Goal: Task Accomplishment & Management: Manage account settings

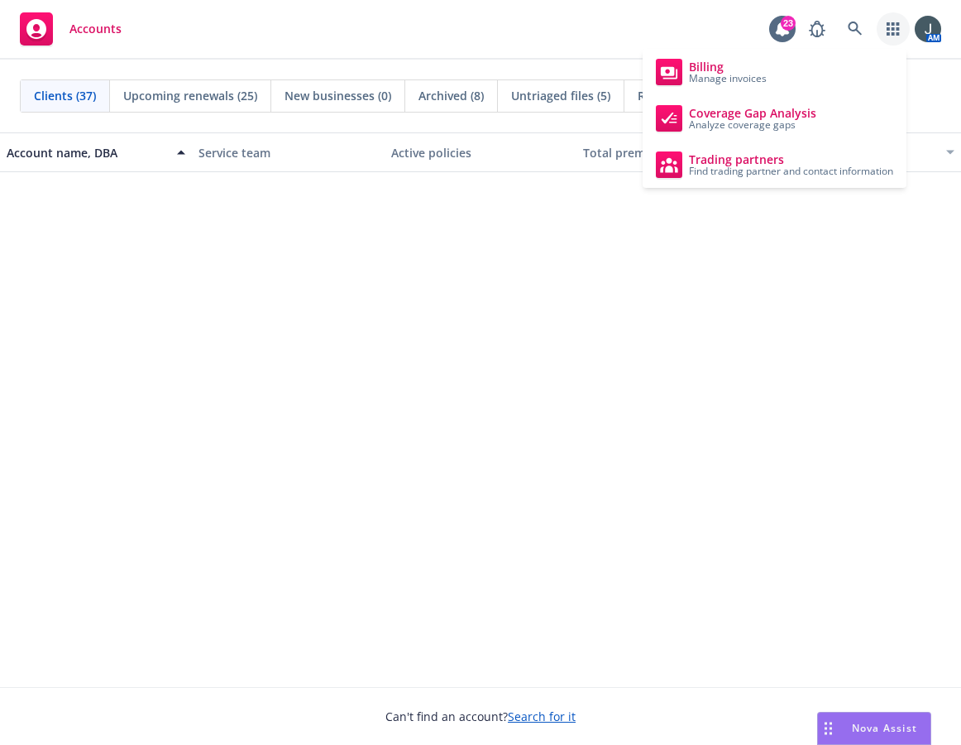
scroll to position [772, 0]
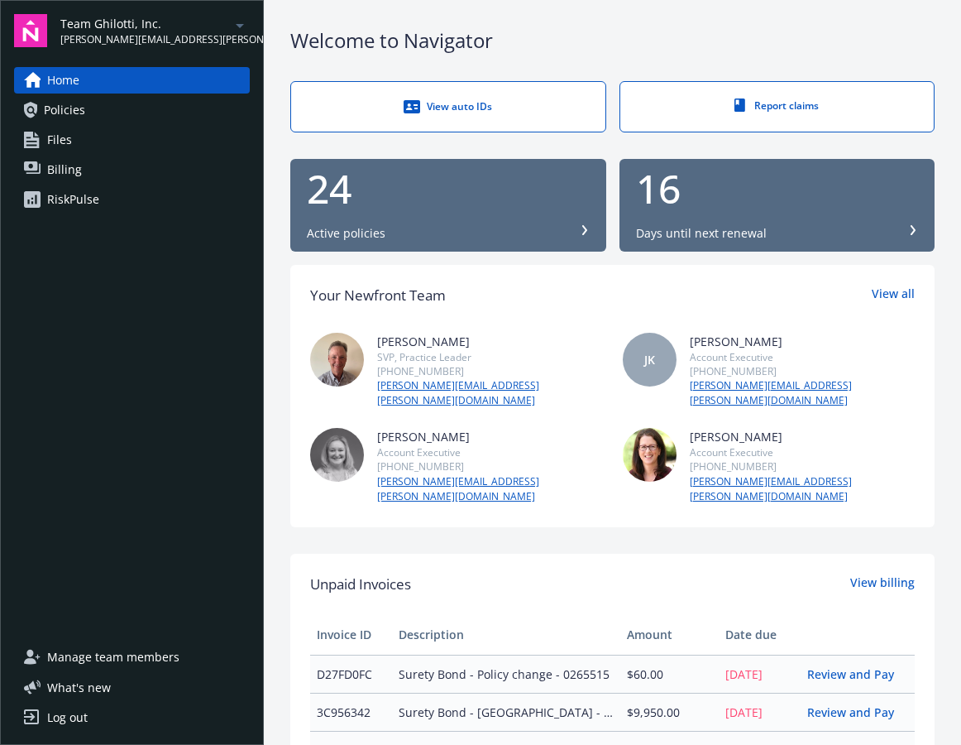
click at [650, 352] on div "JK" at bounding box center [650, 360] width 54 height 54
click at [137, 659] on span "Manage team members" at bounding box center [113, 657] width 132 height 26
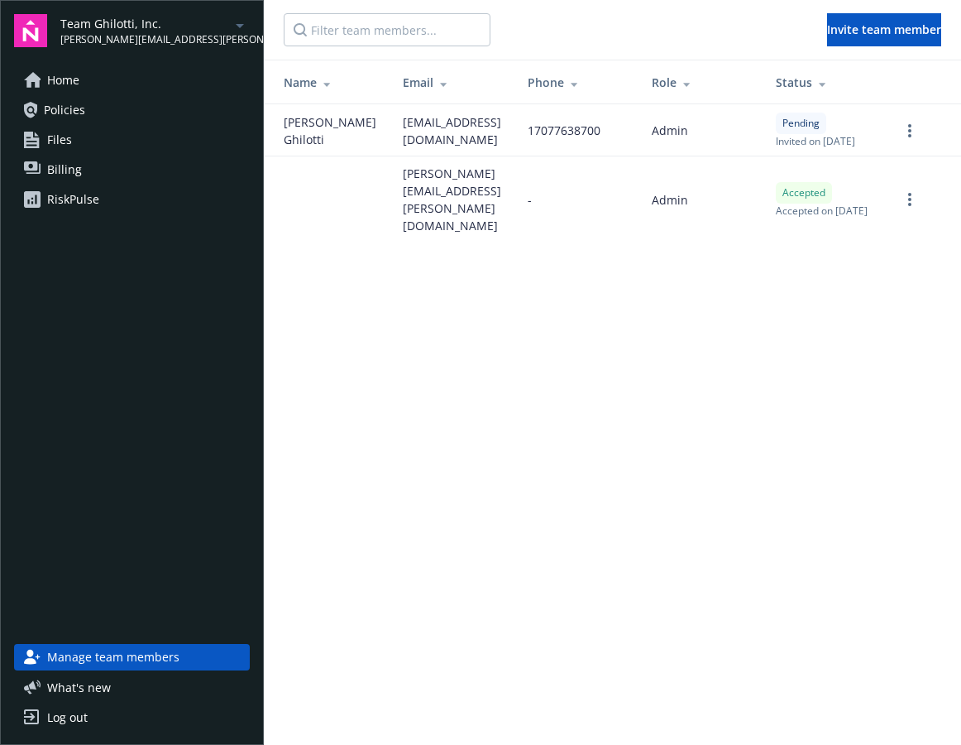
click at [77, 71] on span "Home" at bounding box center [63, 80] width 32 height 26
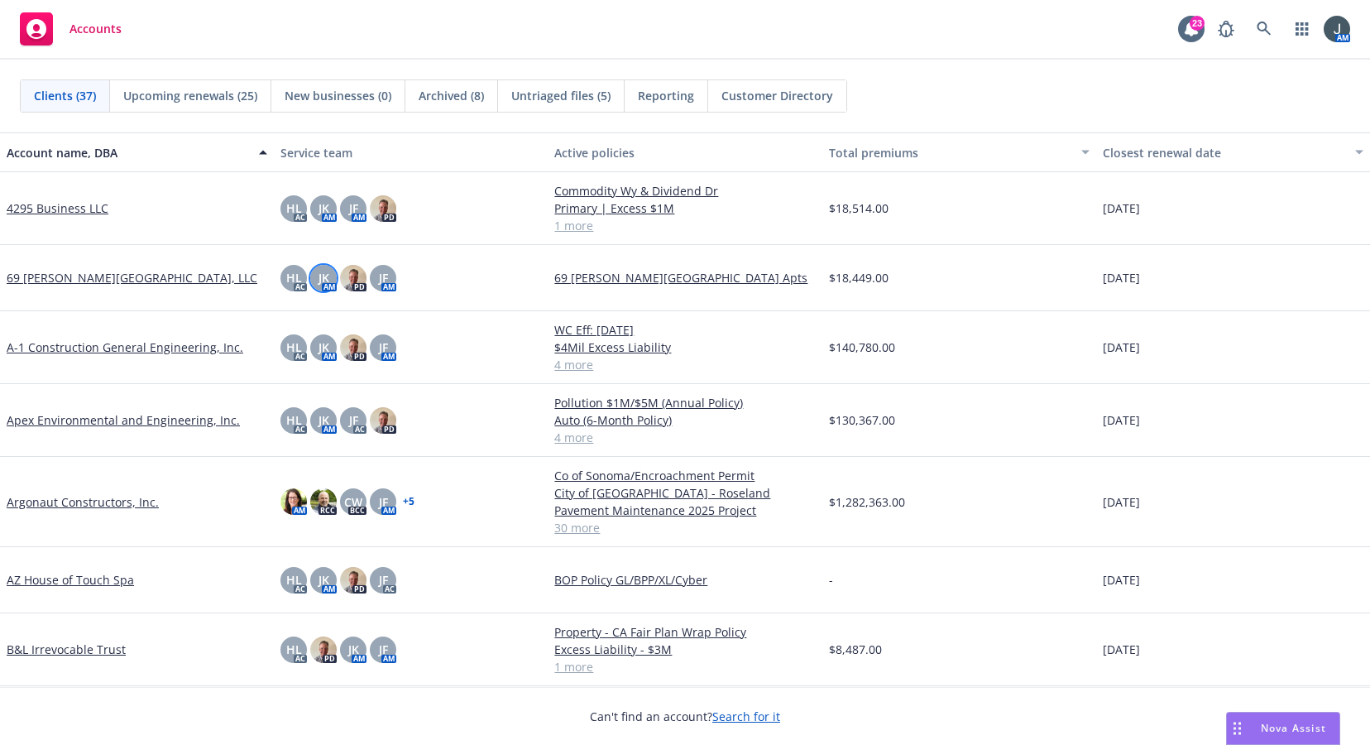
click at [324, 281] on span "JK" at bounding box center [324, 277] width 11 height 17
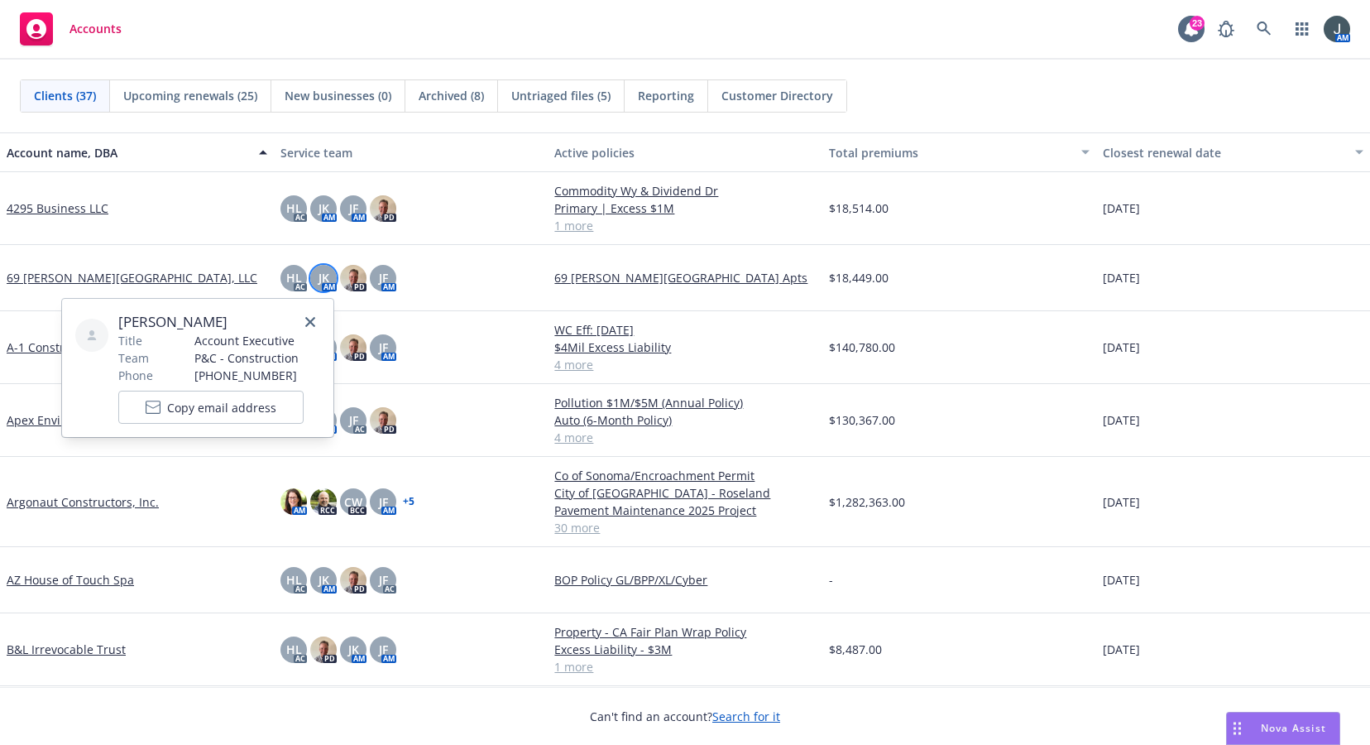
click at [88, 326] on div at bounding box center [91, 335] width 33 height 33
click at [182, 318] on span "[PERSON_NAME]" at bounding box center [210, 322] width 185 height 20
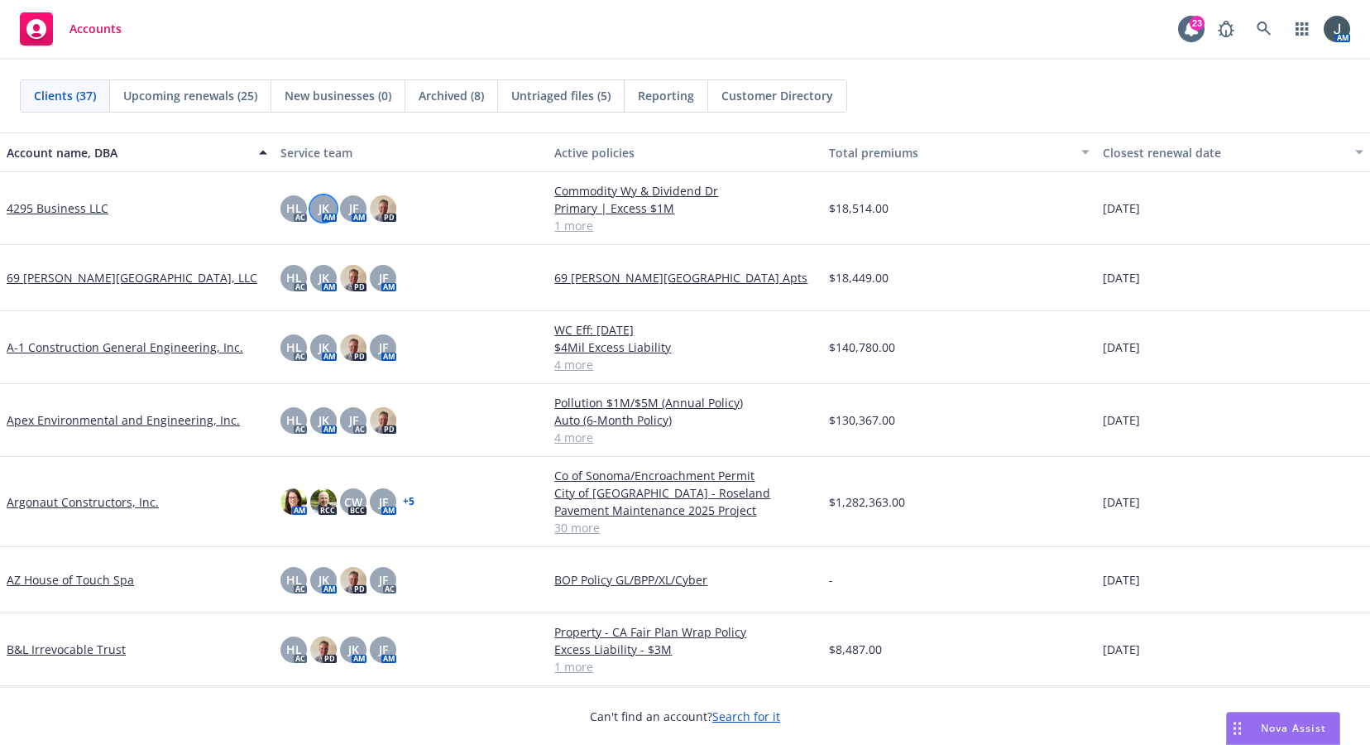
click at [319, 205] on span "JK" at bounding box center [324, 207] width 11 height 17
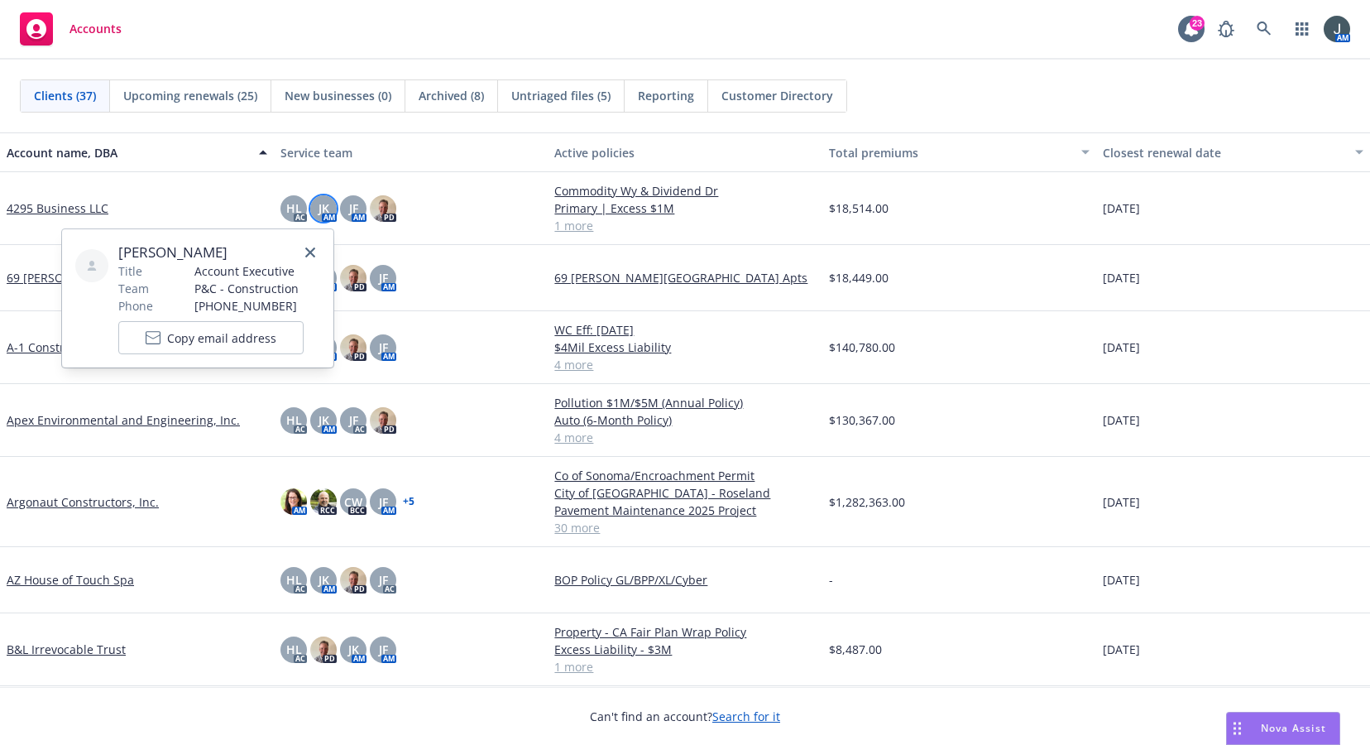
click at [180, 253] on span "[PERSON_NAME]" at bounding box center [210, 252] width 185 height 20
click at [88, 265] on icon at bounding box center [92, 266] width 10 height 10
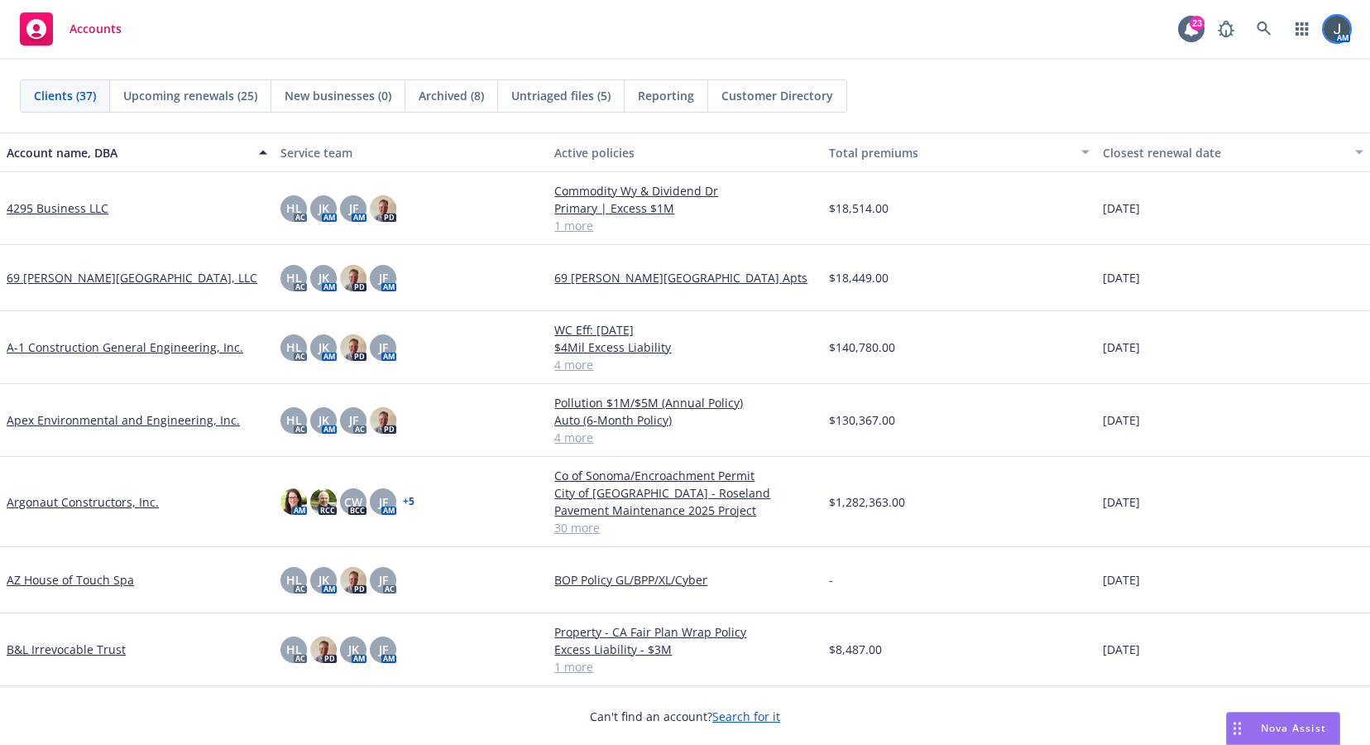
click at [1345, 36] on img at bounding box center [1337, 29] width 26 height 26
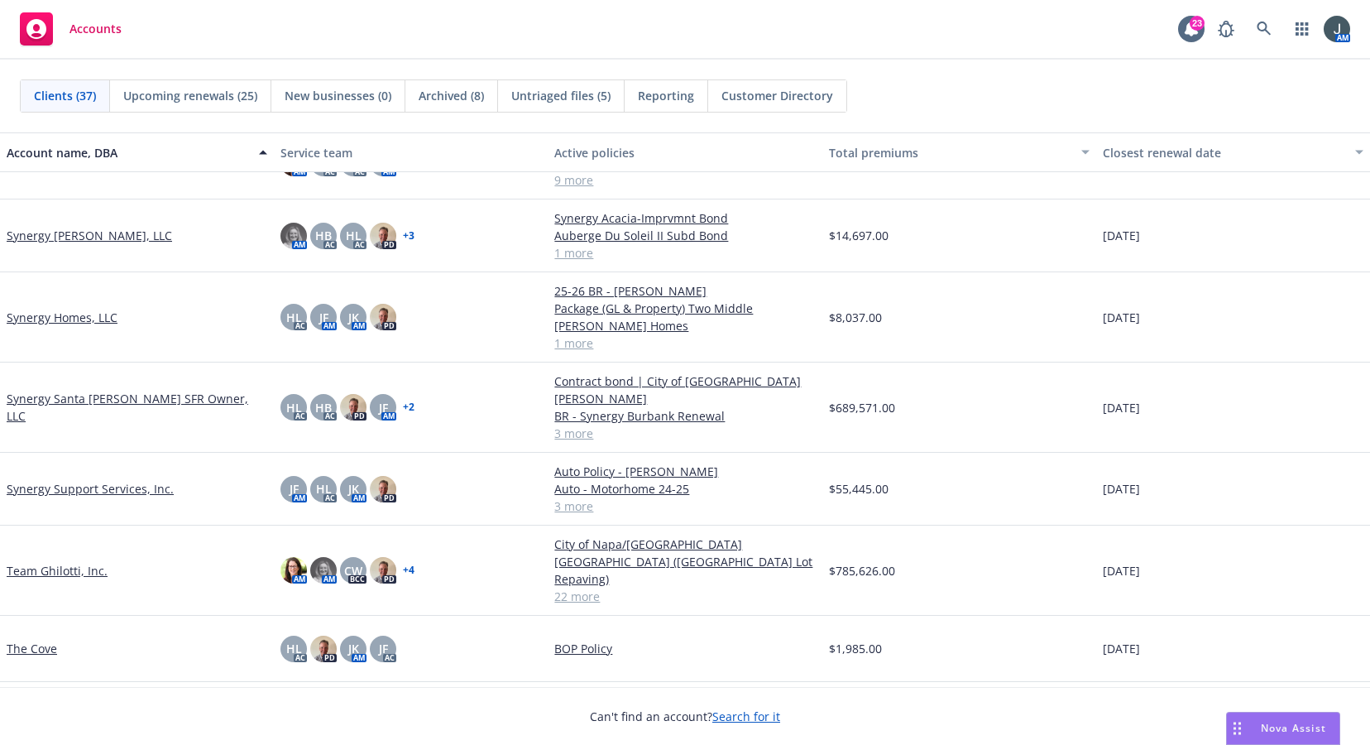
scroll to position [1991, 0]
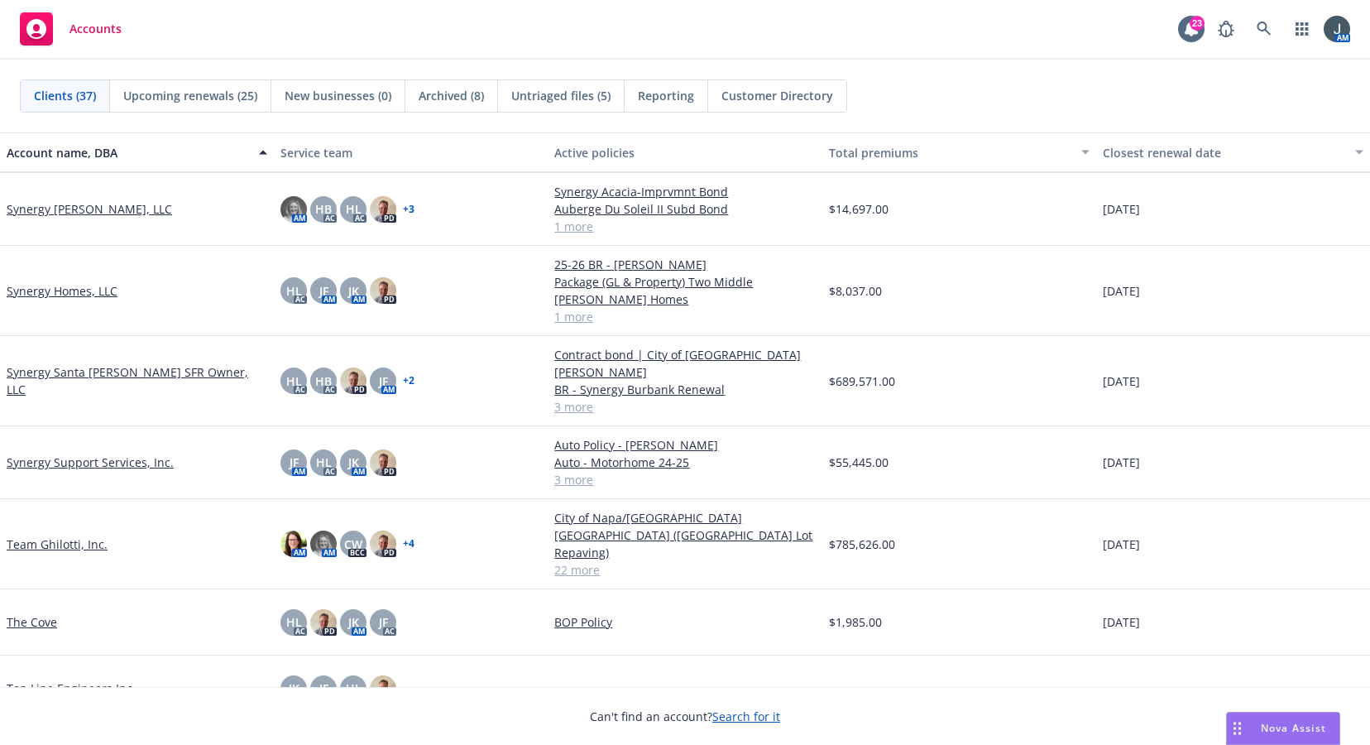
click at [44, 505] on div "Team Ghilotti, Inc." at bounding box center [137, 544] width 274 height 90
click at [48, 535] on link "Team Ghilotti, Inc." at bounding box center [57, 543] width 101 height 17
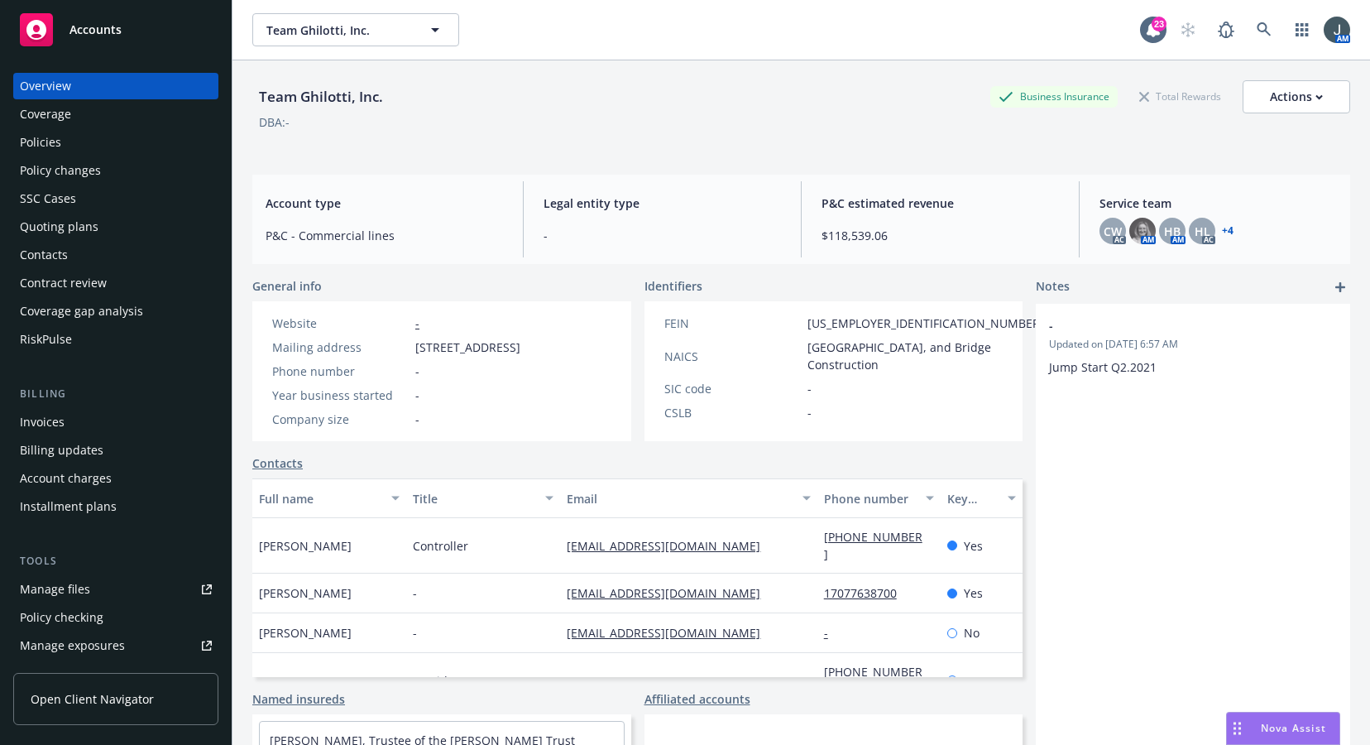
click at [93, 703] on span "Open Client Navigator" at bounding box center [92, 698] width 123 height 17
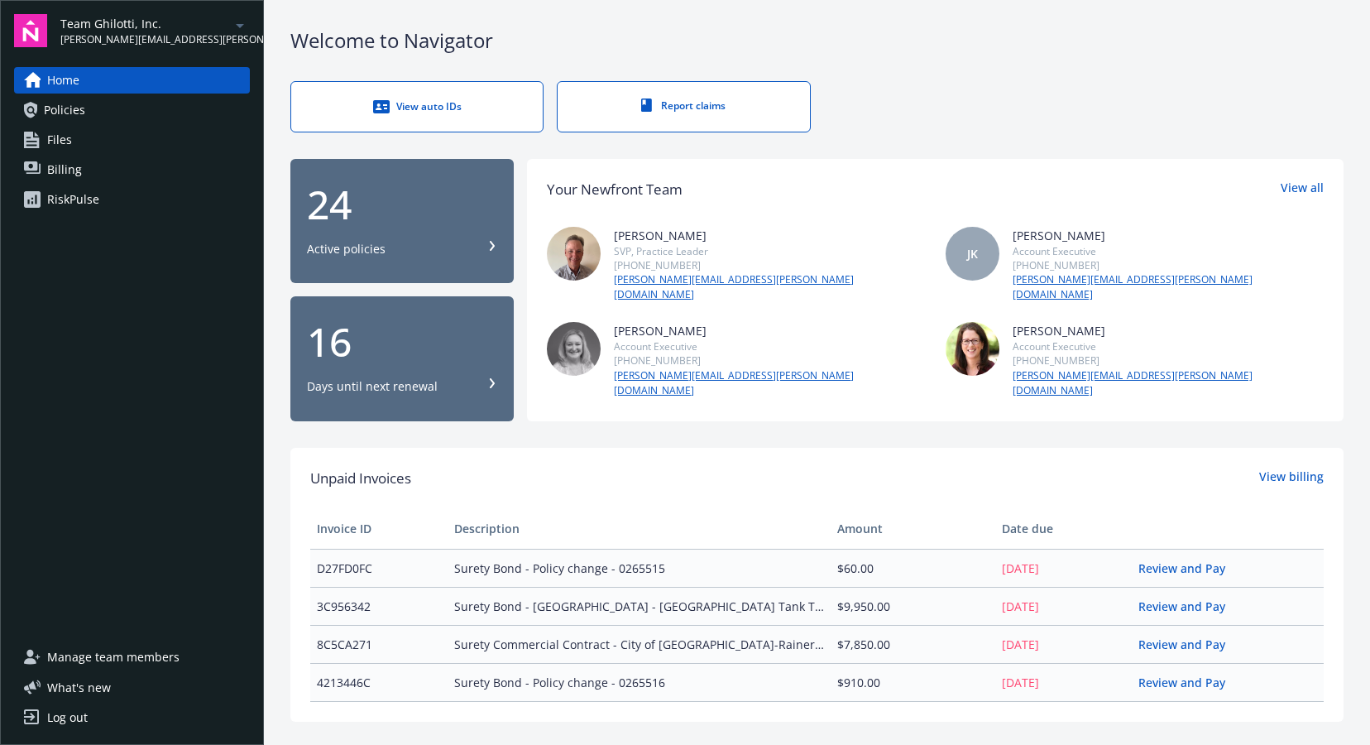
click at [27, 26] on img at bounding box center [30, 30] width 33 height 33
click at [241, 28] on icon "arrowDropDown" at bounding box center [240, 26] width 20 height 20
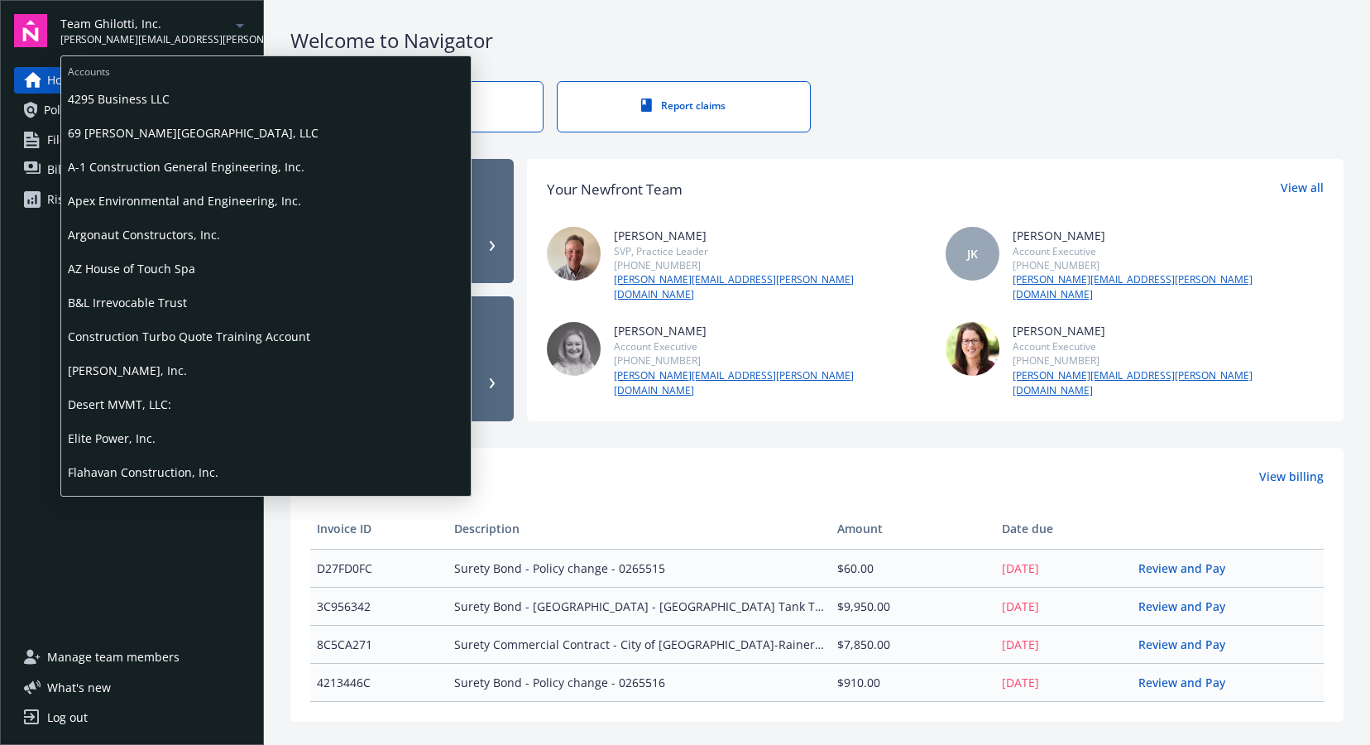
click at [241, 28] on icon "arrowDropDown" at bounding box center [240, 26] width 20 height 20
